Goal: Register for event/course

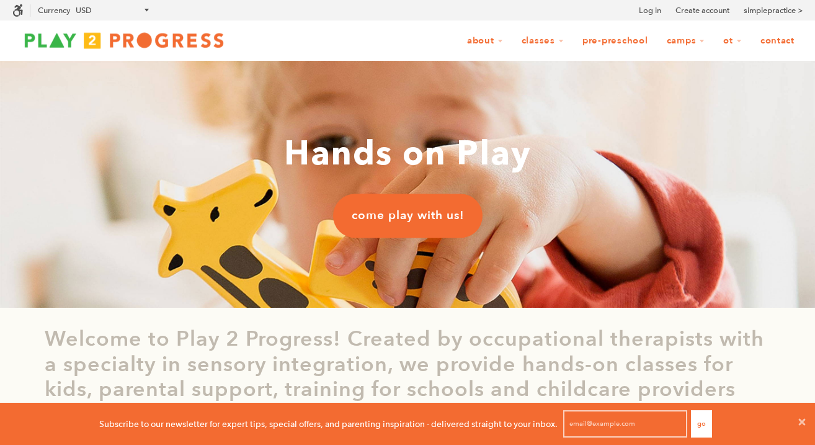
scroll to position [1, 1]
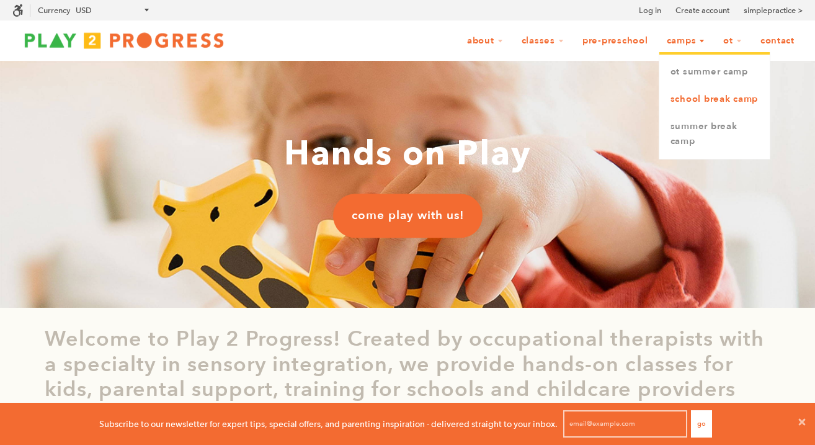
click at [682, 106] on link "School Break Camp" at bounding box center [714, 99] width 110 height 27
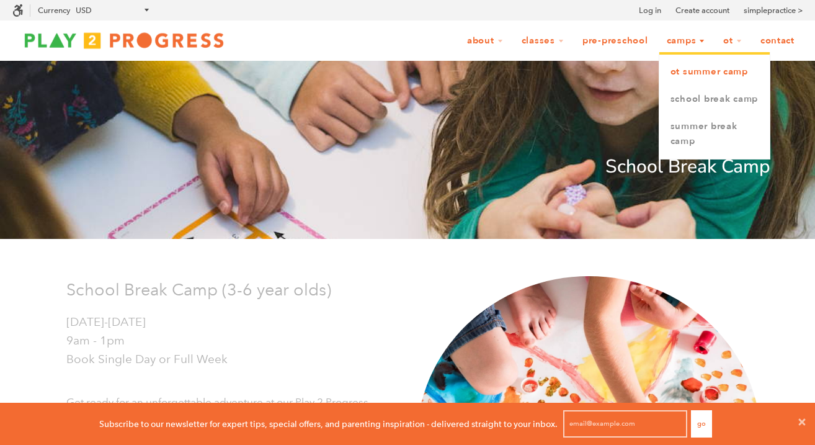
click at [692, 76] on link "OT Summer Camp" at bounding box center [714, 71] width 110 height 27
